Goal: Task Accomplishment & Management: Use online tool/utility

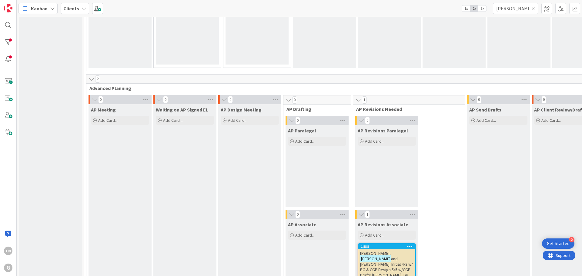
scroll to position [415, 0]
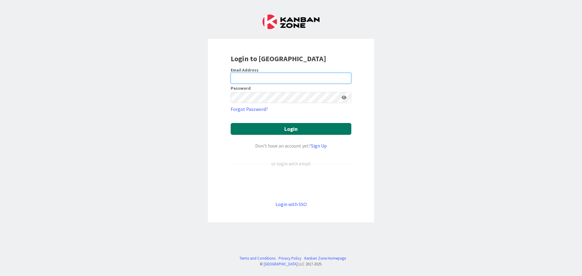
type input "cnegron@gwtrust.law"
click at [296, 131] on button "Login" at bounding box center [291, 129] width 121 height 12
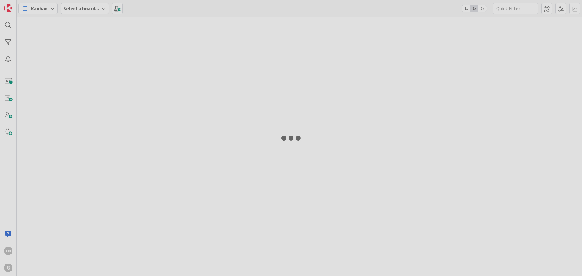
type input "michel"
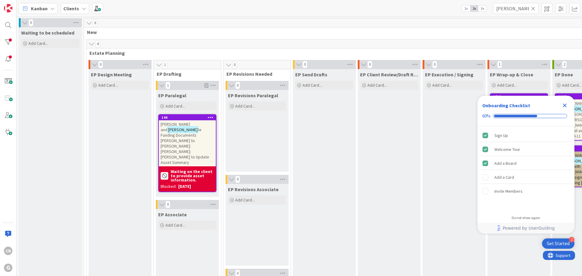
click at [534, 9] on icon at bounding box center [533, 8] width 4 height 5
click at [515, 9] on input "text" at bounding box center [515, 8] width 45 height 11
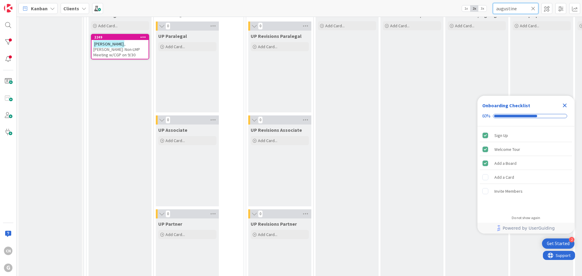
scroll to position [909, 0]
type input "augustine"
click at [106, 48] on span ", Jill: Non-LMP Meeting w/CGP on 9/30" at bounding box center [116, 49] width 47 height 16
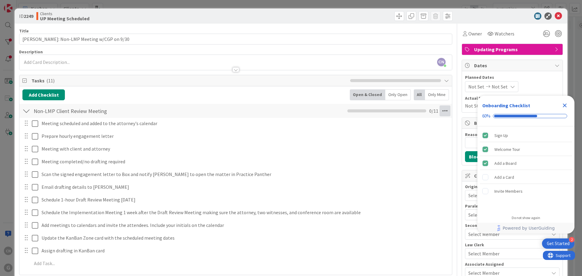
click at [442, 111] on icon at bounding box center [445, 111] width 11 height 11
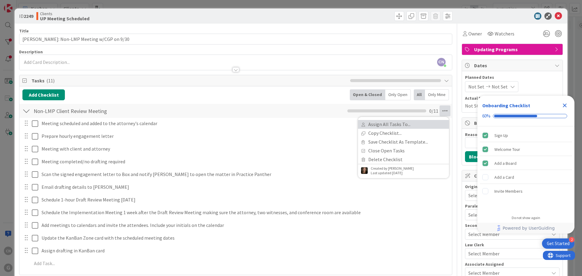
click at [388, 126] on link "Assign All Tasks To..." at bounding box center [403, 124] width 91 height 9
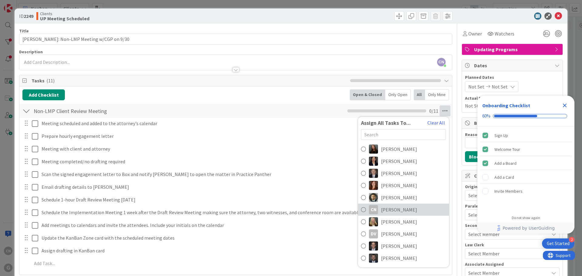
click at [406, 206] on link "CN Cindy Negron Vitilio" at bounding box center [403, 210] width 91 height 12
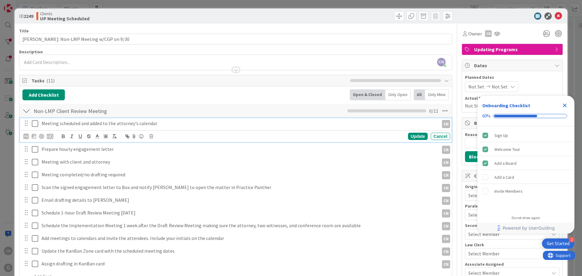
click at [36, 126] on icon at bounding box center [35, 123] width 6 height 7
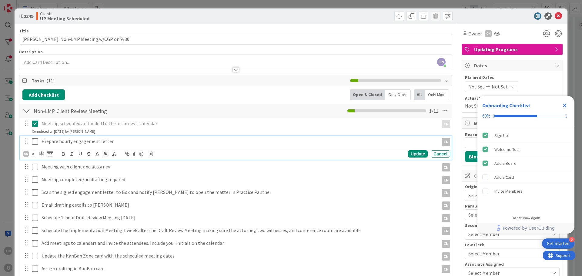
click at [35, 141] on icon at bounding box center [35, 141] width 6 height 7
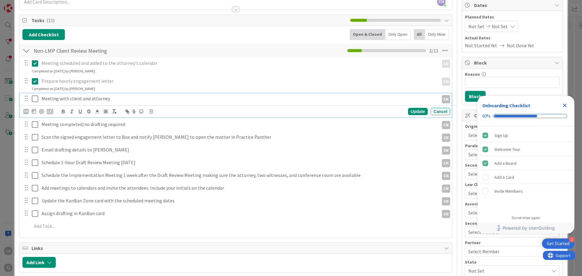
scroll to position [61, 0]
click at [109, 99] on p "Meeting with client and attorney" at bounding box center [239, 98] width 395 height 7
click at [23, 114] on div "CN" at bounding box center [25, 111] width 5 height 5
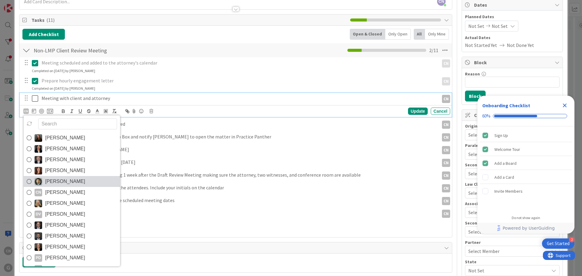
click at [64, 181] on span "Christopher Gero Prado" at bounding box center [65, 181] width 40 height 9
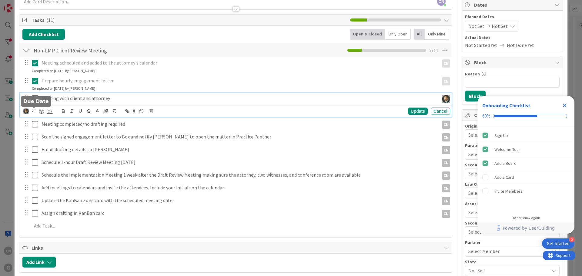
click at [33, 113] on icon at bounding box center [34, 111] width 4 height 5
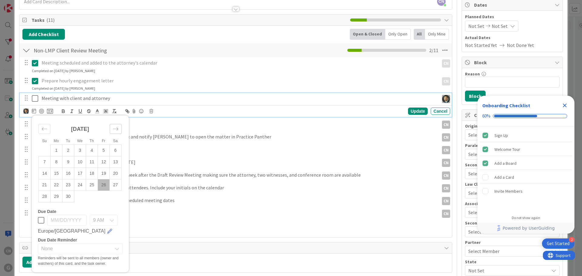
click at [114, 131] on icon "Move forward to switch to the next month." at bounding box center [116, 129] width 6 height 6
click at [57, 161] on td "6" at bounding box center [57, 162] width 12 height 12
type input "10/06/2025"
click at [410, 112] on div "Update" at bounding box center [418, 111] width 20 height 7
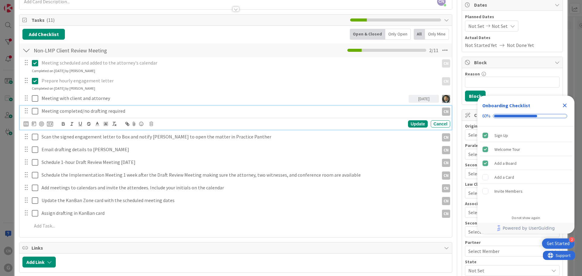
click at [128, 112] on p "Meeting completed/no drafting required" at bounding box center [239, 111] width 395 height 7
click at [33, 124] on icon at bounding box center [34, 123] width 4 height 5
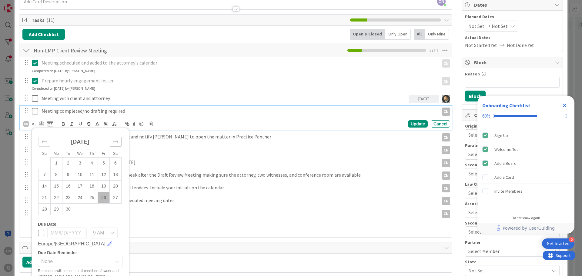
click at [118, 141] on icon "Move forward to switch to the next month." at bounding box center [116, 142] width 6 height 6
click at [54, 177] on td "6" at bounding box center [57, 175] width 12 height 12
type input "10/06/2025"
click at [26, 127] on div "CN" at bounding box center [25, 124] width 5 height 7
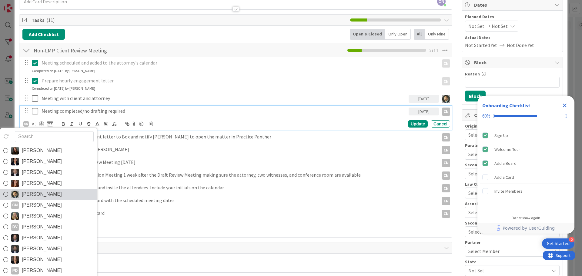
click at [33, 191] on span "Christopher Gero Prado" at bounding box center [42, 194] width 40 height 9
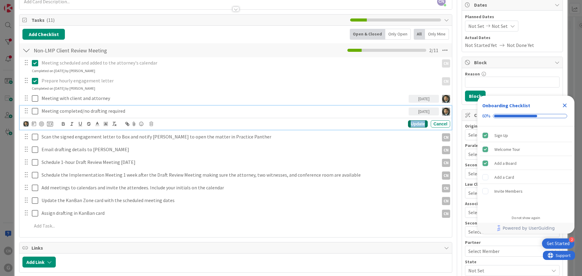
click at [413, 122] on div "Update" at bounding box center [418, 123] width 20 height 7
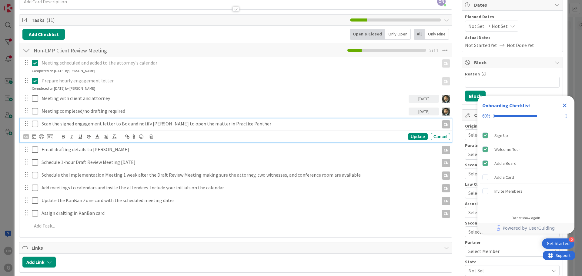
click at [108, 124] on p "Scan the signed engagement letter to Box and notify Carina to open the matter i…" at bounding box center [239, 123] width 395 height 7
click at [33, 139] on icon at bounding box center [34, 136] width 4 height 5
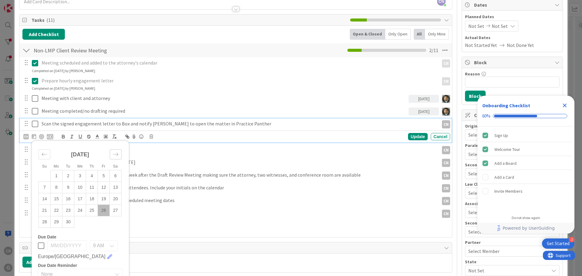
click at [116, 155] on icon "Move forward to switch to the next month." at bounding box center [115, 154] width 5 height 3
click at [58, 188] on td "6" at bounding box center [57, 188] width 12 height 12
type input "10/06/2025"
drag, startPoint x: 417, startPoint y: 137, endPoint x: 414, endPoint y: 136, distance: 3.0
click at [417, 136] on div "Update" at bounding box center [418, 136] width 20 height 7
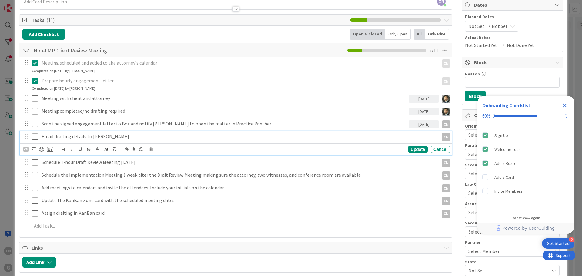
click at [101, 137] on p "Email drafting details to Shari" at bounding box center [239, 136] width 395 height 7
click at [23, 151] on div "CN" at bounding box center [25, 149] width 5 height 5
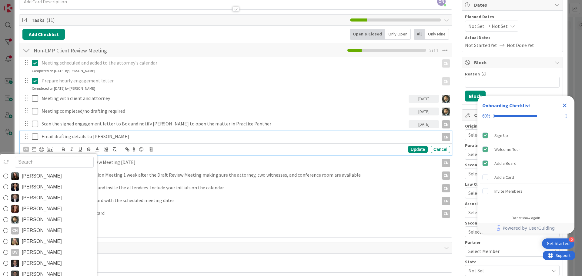
click at [39, 218] on span "Christopher Gero Prado" at bounding box center [42, 219] width 40 height 9
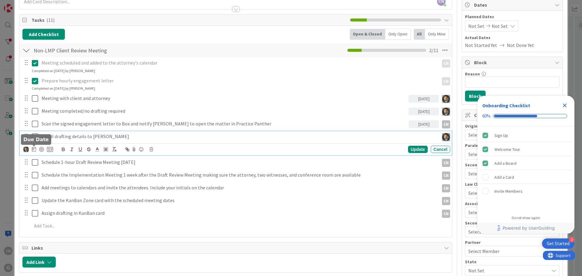
click at [35, 150] on icon at bounding box center [34, 149] width 4 height 5
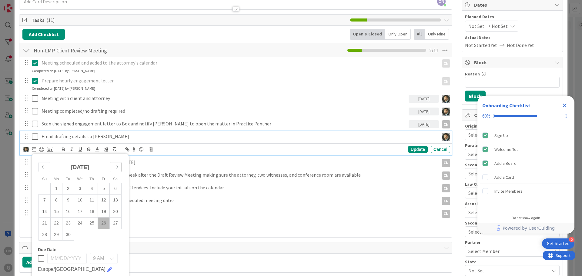
click at [117, 166] on icon "Move forward to switch to the next month." at bounding box center [116, 167] width 6 height 6
click at [59, 199] on td "6" at bounding box center [57, 201] width 12 height 12
type input "10/06/2025"
click at [408, 150] on div "Update" at bounding box center [418, 149] width 20 height 7
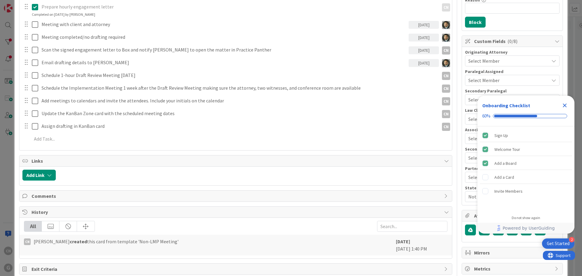
scroll to position [146, 0]
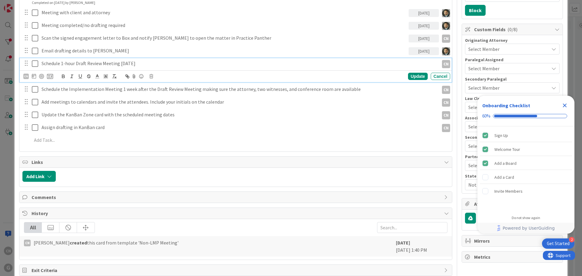
click at [153, 63] on p "Schedule 1-hour Draft Review Meeting 3 weeks later" at bounding box center [239, 63] width 395 height 7
click at [32, 78] on icon at bounding box center [34, 76] width 4 height 5
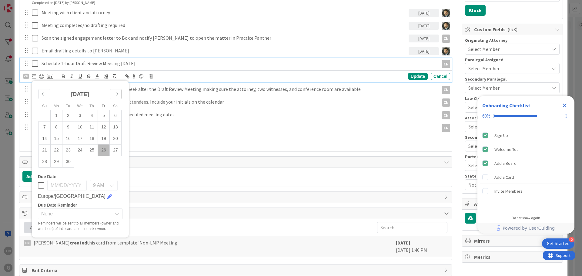
click at [116, 96] on icon "Move forward to switch to the next month." at bounding box center [116, 94] width 6 height 6
click at [57, 128] on td "6" at bounding box center [57, 128] width 12 height 12
type input "10/06/2025"
click at [408, 75] on div "Update" at bounding box center [418, 76] width 20 height 7
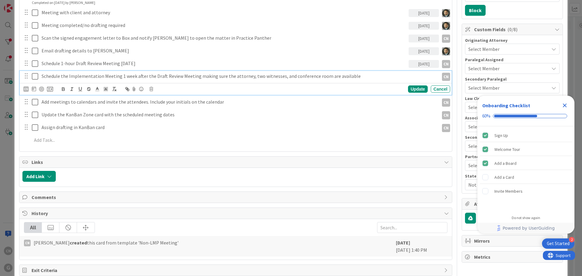
click at [314, 76] on p "Schedule the Implementation Meeting 1 week after the Draft Review Meeting makin…" at bounding box center [239, 76] width 395 height 7
click at [34, 90] on icon at bounding box center [34, 88] width 4 height 5
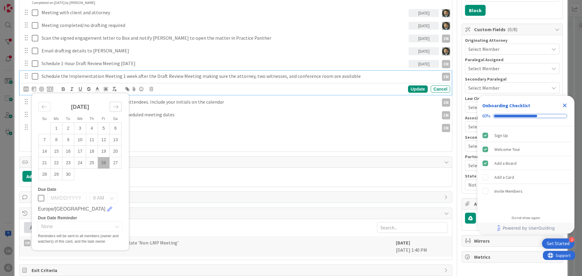
click at [117, 108] on icon "Move forward to switch to the next month." at bounding box center [116, 107] width 6 height 6
click at [56, 140] on td "6" at bounding box center [57, 140] width 12 height 12
type input "10/06/2025"
click at [411, 91] on div "Update" at bounding box center [418, 89] width 20 height 7
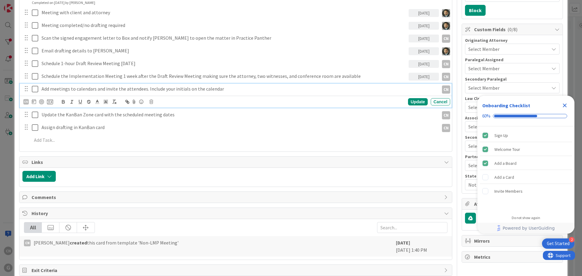
click at [237, 89] on p "Add meetings to calendars and invite the attendees. Include your initials on th…" at bounding box center [239, 89] width 395 height 7
click at [32, 100] on icon at bounding box center [34, 101] width 4 height 5
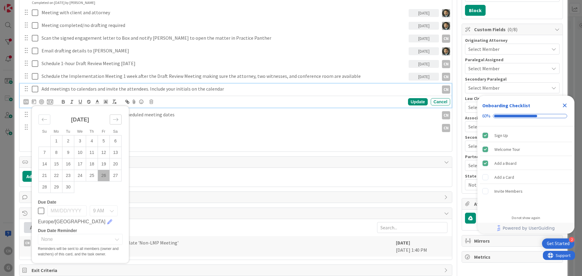
drag, startPoint x: 117, startPoint y: 119, endPoint x: 50, endPoint y: 122, distance: 67.7
click at [117, 119] on icon "Move forward to switch to the next month." at bounding box center [116, 120] width 6 height 6
click at [58, 154] on td "6" at bounding box center [57, 153] width 12 height 12
type input "10/06/2025"
click at [411, 102] on div "Update" at bounding box center [418, 101] width 20 height 7
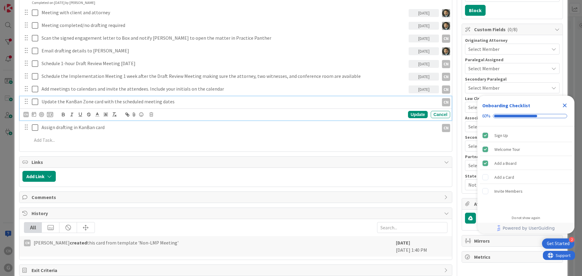
click at [144, 103] on p "Update the KanBan Zone card with the scheduled meeting dates" at bounding box center [239, 101] width 395 height 7
click at [34, 115] on icon at bounding box center [34, 114] width 4 height 5
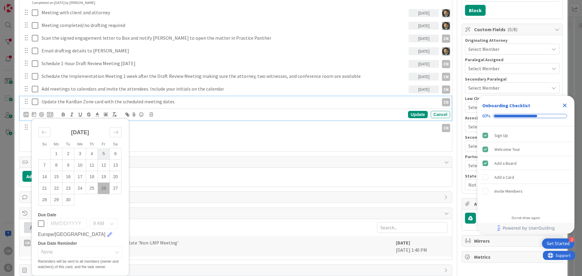
drag, startPoint x: 115, startPoint y: 133, endPoint x: 76, endPoint y: 152, distance: 42.5
click at [115, 133] on icon "Move forward to switch to the next month." at bounding box center [116, 133] width 6 height 6
click at [56, 166] on td "6" at bounding box center [57, 166] width 12 height 12
type input "10/06/2025"
click at [413, 116] on div "Update" at bounding box center [418, 114] width 20 height 7
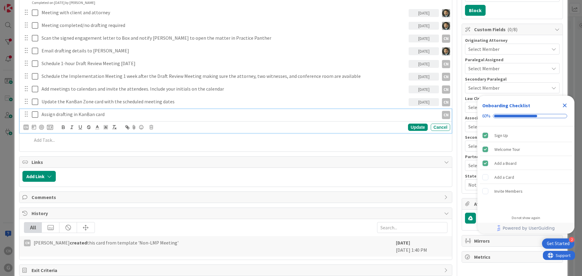
click at [113, 114] on p "Assign drafting in KanBan card" at bounding box center [239, 114] width 395 height 7
click at [27, 127] on div "CN" at bounding box center [25, 127] width 5 height 5
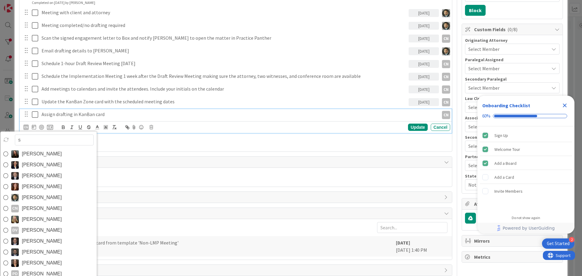
type input "sh"
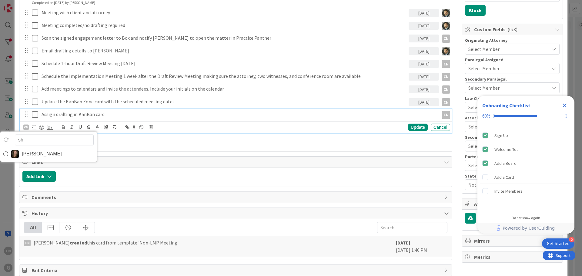
click at [30, 152] on span "Shari Brousseau" at bounding box center [42, 154] width 40 height 9
click at [33, 129] on icon at bounding box center [34, 127] width 4 height 5
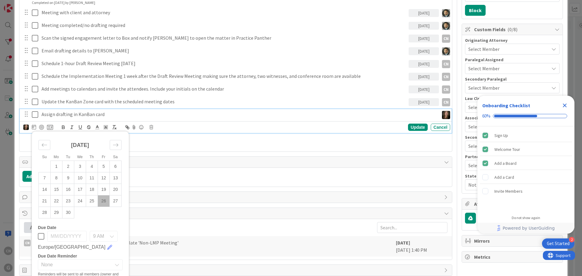
drag, startPoint x: 116, startPoint y: 146, endPoint x: 75, endPoint y: 159, distance: 43.1
click at [114, 148] on icon "Move forward to switch to the next month." at bounding box center [116, 145] width 6 height 6
click at [56, 180] on td "6" at bounding box center [57, 179] width 12 height 12
type input "10/06/2025"
click at [411, 128] on div "Update" at bounding box center [418, 127] width 20 height 7
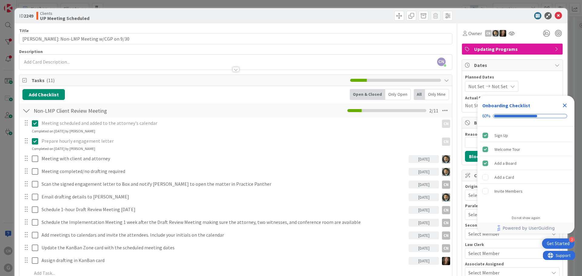
scroll to position [0, 0]
click at [566, 104] on icon "Close Checklist" at bounding box center [565, 106] width 4 height 4
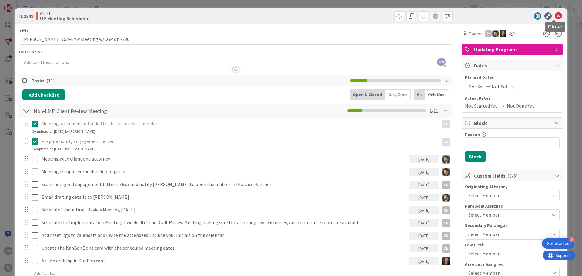
click at [555, 15] on icon at bounding box center [558, 15] width 7 height 7
